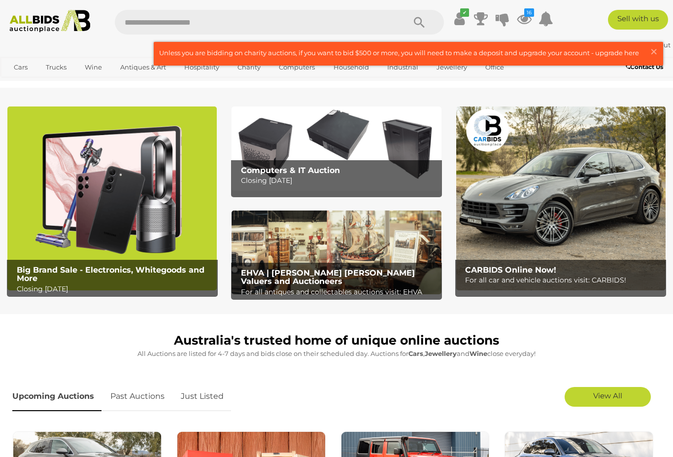
click at [329, 147] on img at bounding box center [336, 148] width 209 height 84
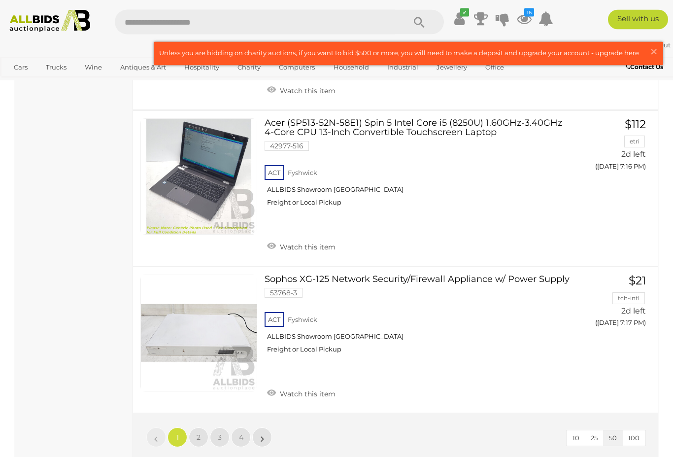
scroll to position [7509, 0]
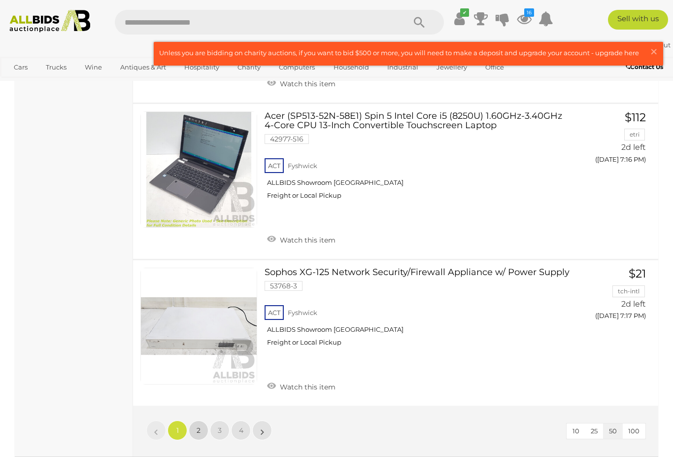
click at [199, 426] on span "2" at bounding box center [199, 430] width 4 height 9
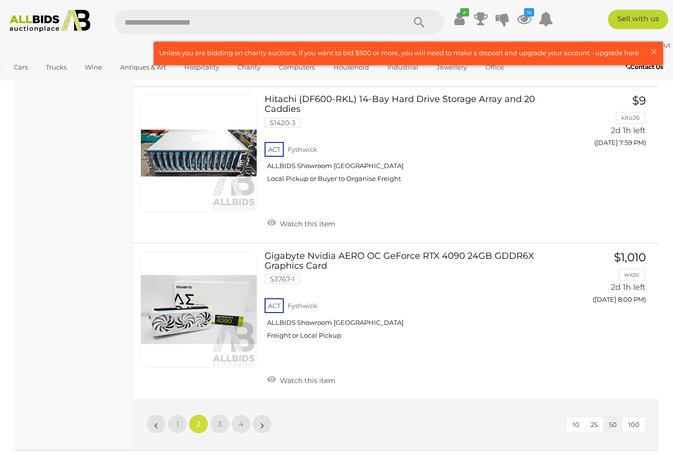
scroll to position [7460, 0]
click at [224, 413] on link "3" at bounding box center [220, 423] width 20 height 20
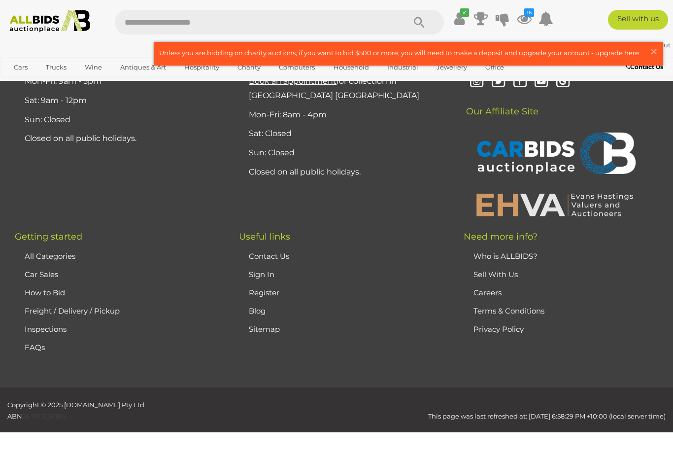
scroll to position [164, 0]
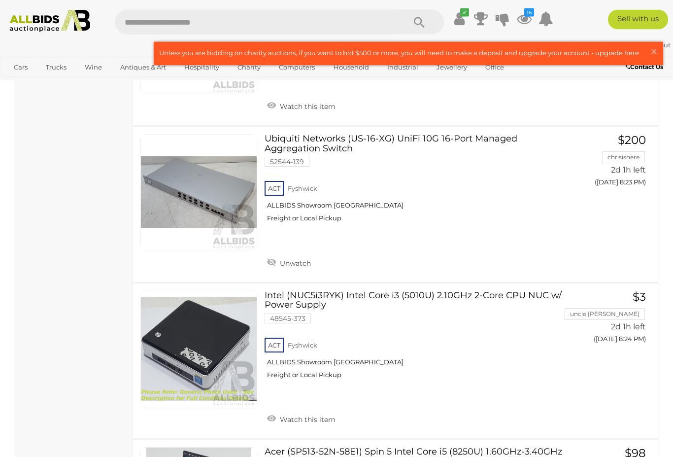
scroll to position [3379, 0]
click at [623, 197] on span "BID PAGE" at bounding box center [623, 202] width 38 height 10
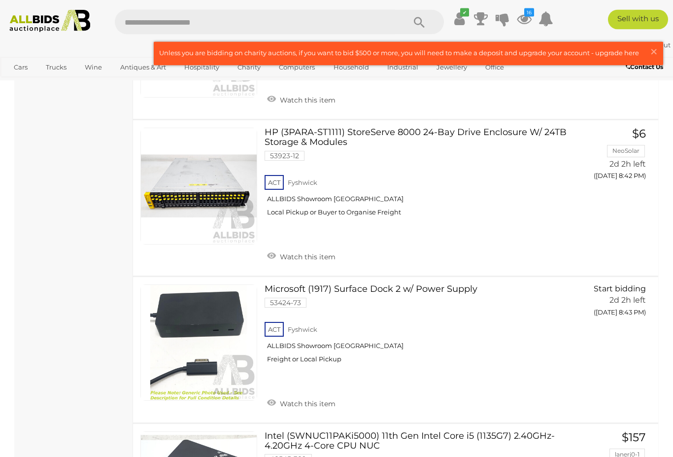
scroll to position [5880, 0]
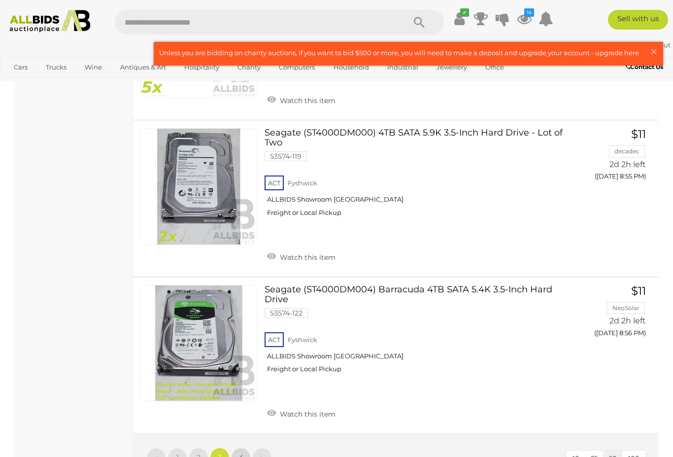
click at [244, 447] on link "4" at bounding box center [241, 457] width 20 height 20
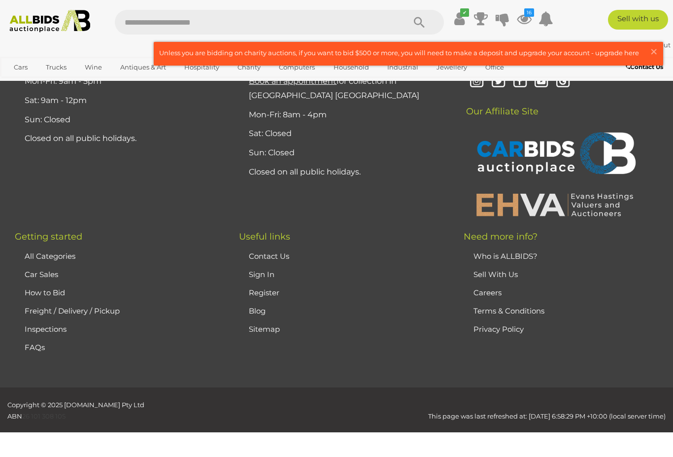
scroll to position [164, 0]
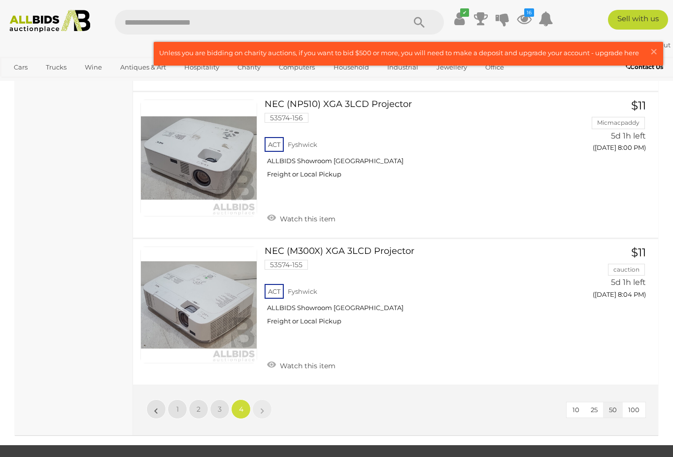
scroll to position [2778, 0]
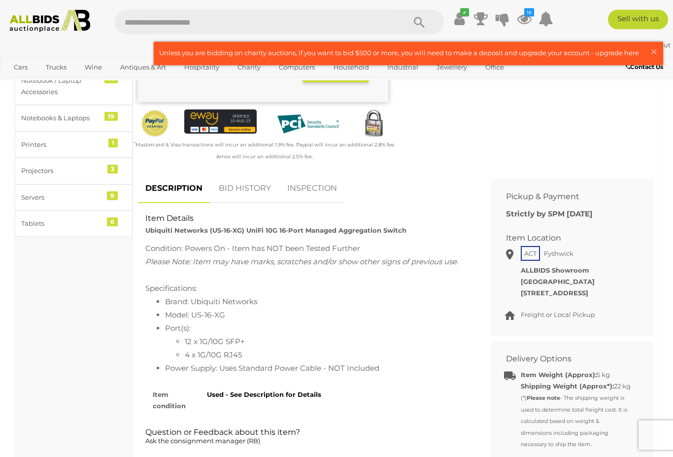
scroll to position [303, 0]
click at [247, 188] on link "BID HISTORY" at bounding box center [244, 188] width 67 height 29
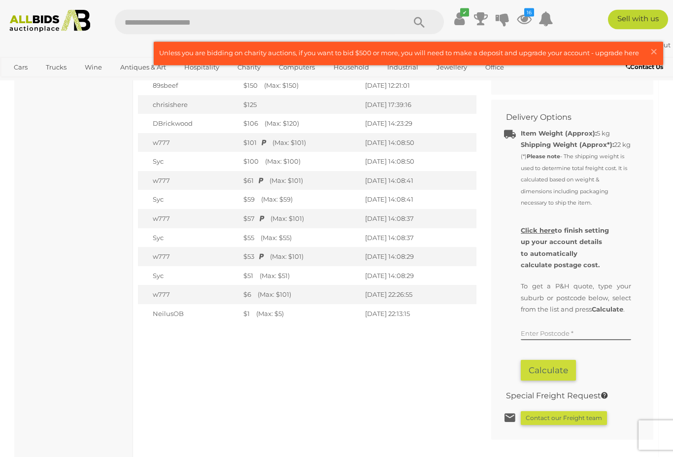
scroll to position [536, 0]
